Goal: Transaction & Acquisition: Register for event/course

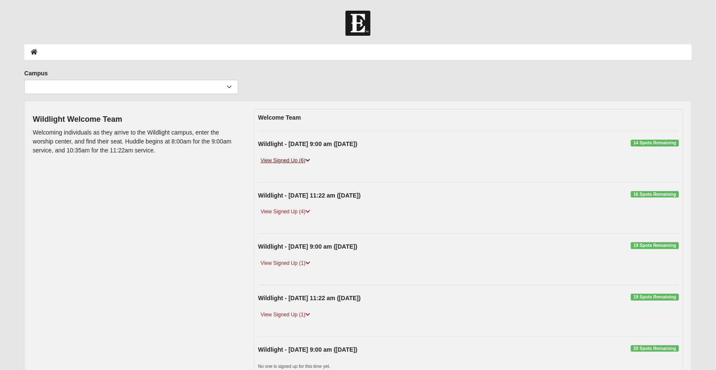
click at [309, 158] on icon at bounding box center [307, 160] width 5 height 5
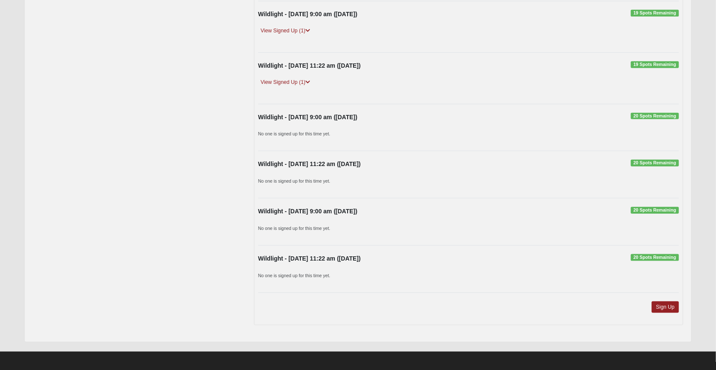
scroll to position [287, 0]
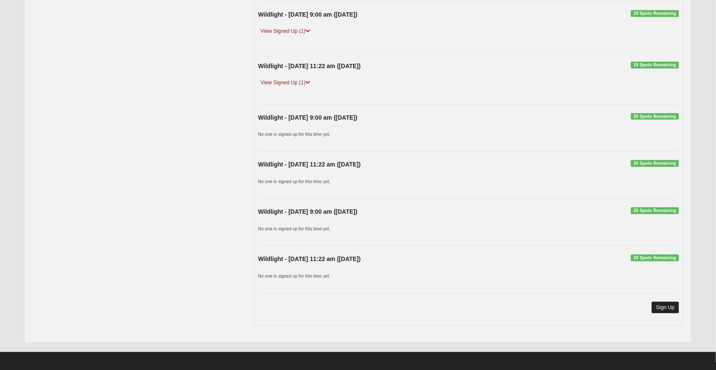
click at [662, 302] on link "Sign Up" at bounding box center [665, 307] width 27 height 11
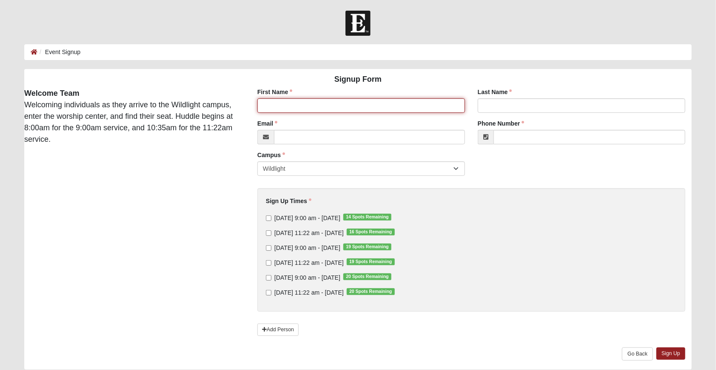
type input "C"
type input "[PERSON_NAME]"
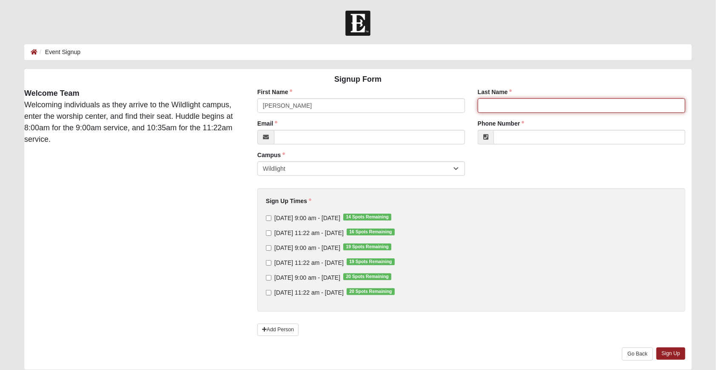
type input "[PERSON_NAME]"
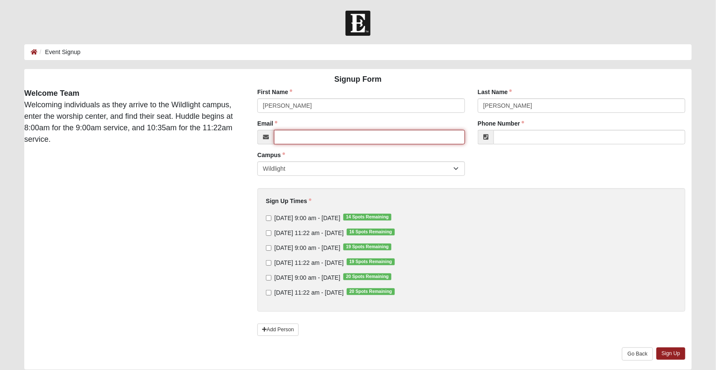
type input "[EMAIL_ADDRESS][DOMAIN_NAME]"
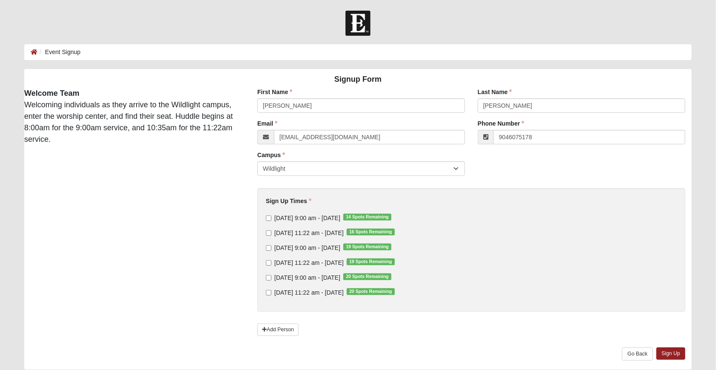
type input "[PHONE_NUMBER]"
click at [268, 215] on input "[DATE] 9:00 am - [DATE] 14 Spots Remaining" at bounding box center [269, 218] width 6 height 6
checkbox input "true"
click at [663, 352] on link "Sign Up" at bounding box center [670, 353] width 29 height 12
